Goal: Task Accomplishment & Management: Complete application form

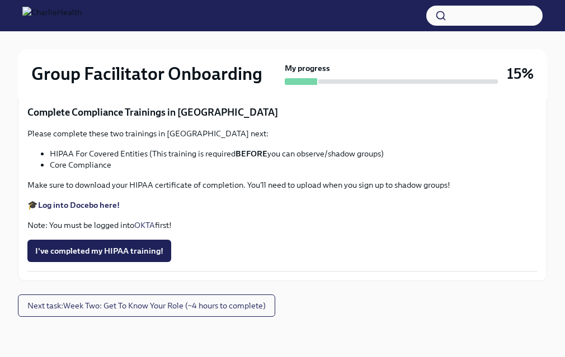
scroll to position [2070, 0]
click at [0, 0] on input "Upload [US_STATE] Telehealth Certificate" at bounding box center [0, 0] width 0 height 0
click at [79, 24] on strong "Log into Relias here" at bounding box center [75, 19] width 74 height 10
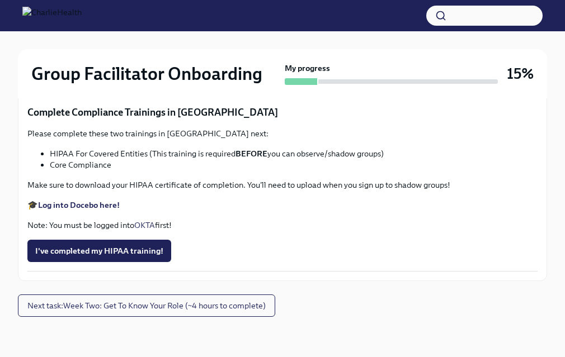
scroll to position [2180, 0]
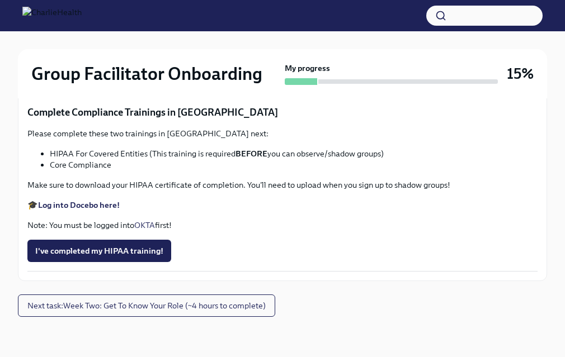
drag, startPoint x: 95, startPoint y: 194, endPoint x: 300, endPoint y: 190, distance: 205.3
copy p "[US_STATE] Mandated Reporter Training"
drag, startPoint x: 176, startPoint y: 236, endPoint x: 351, endPoint y: 240, distance: 175.1
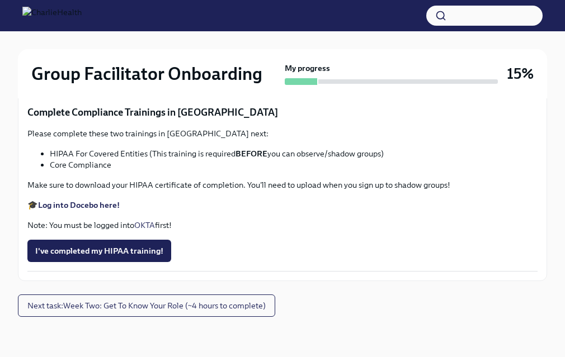
copy p "Mandatory [MEDICAL_DATA] Reporting in [US_STATE]"
click at [144, 82] on span "Upload [US_STATE] Mandated Reporter Certificate" at bounding box center [135, 75] width 200 height 11
click at [0, 0] on input "Upload [US_STATE] Mandated Reporter Certificate" at bounding box center [0, 0] width 0 height 0
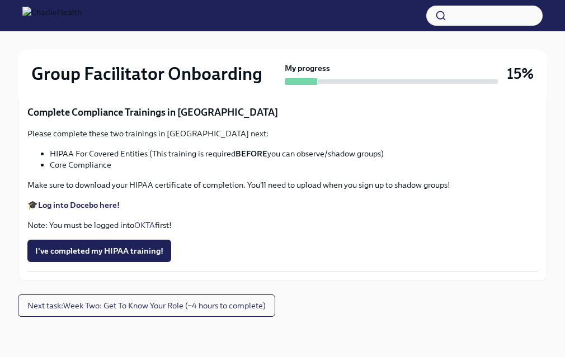
click at [73, 208] on strong "Log into Docebo here!" at bounding box center [79, 205] width 82 height 10
